Goal: Register for event/course

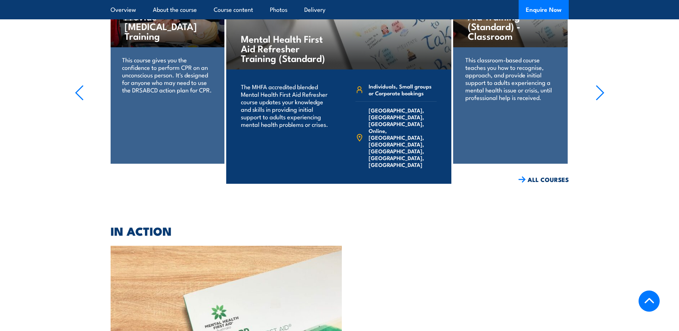
scroll to position [967, 0]
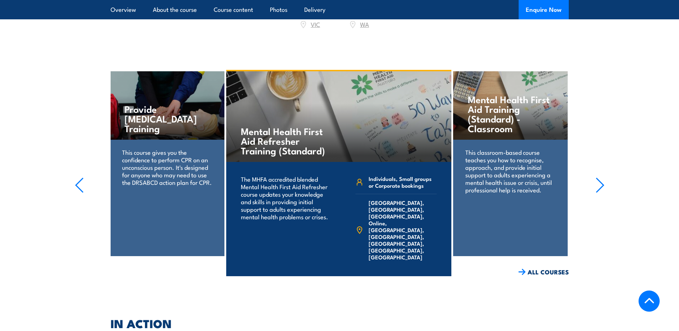
click at [407, 278] on link "COURSE DETAILS" at bounding box center [416, 287] width 71 height 19
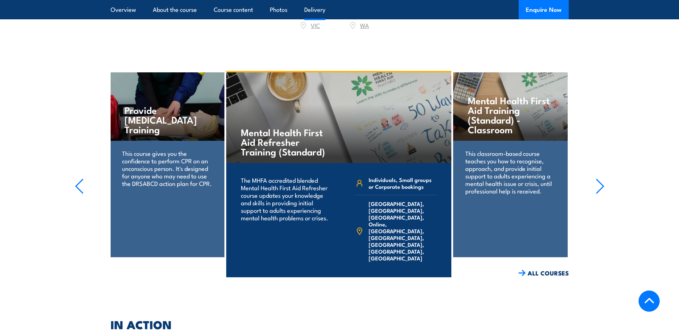
scroll to position [967, 0]
